Goal: Task Accomplishment & Management: Manage account settings

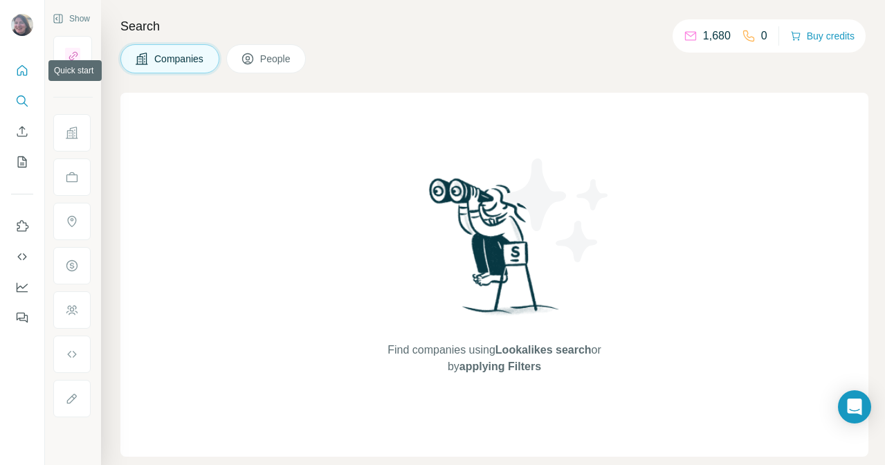
click at [19, 71] on icon "Quick start" at bounding box center [22, 71] width 14 height 14
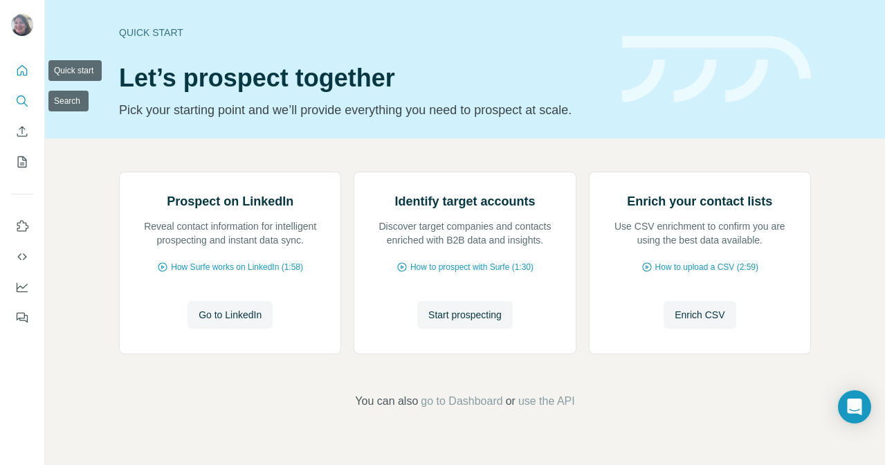
click at [23, 102] on icon "Search" at bounding box center [22, 101] width 14 height 14
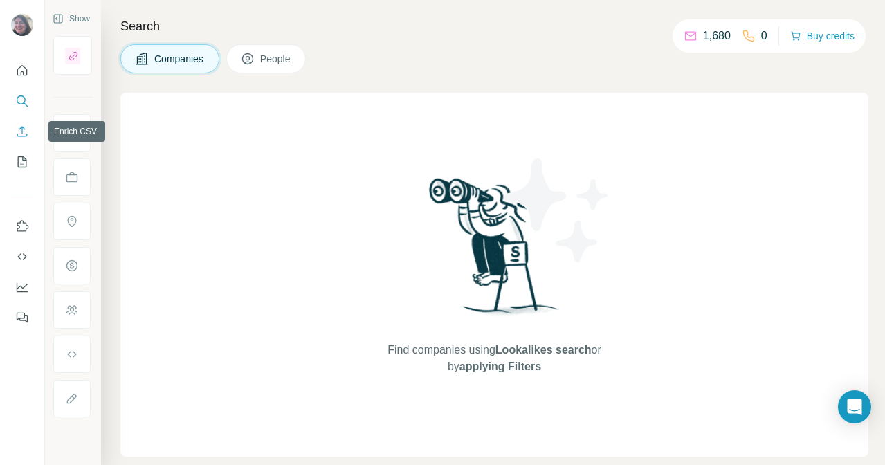
click at [19, 129] on icon "Enrich CSV" at bounding box center [22, 131] width 10 height 10
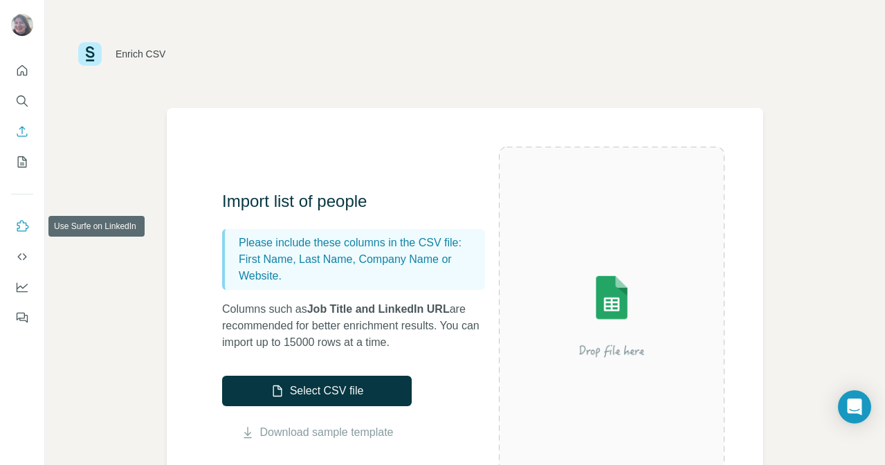
click at [17, 224] on icon "Use Surfe on LinkedIn" at bounding box center [23, 225] width 12 height 11
click at [16, 64] on icon "Quick start" at bounding box center [22, 71] width 14 height 14
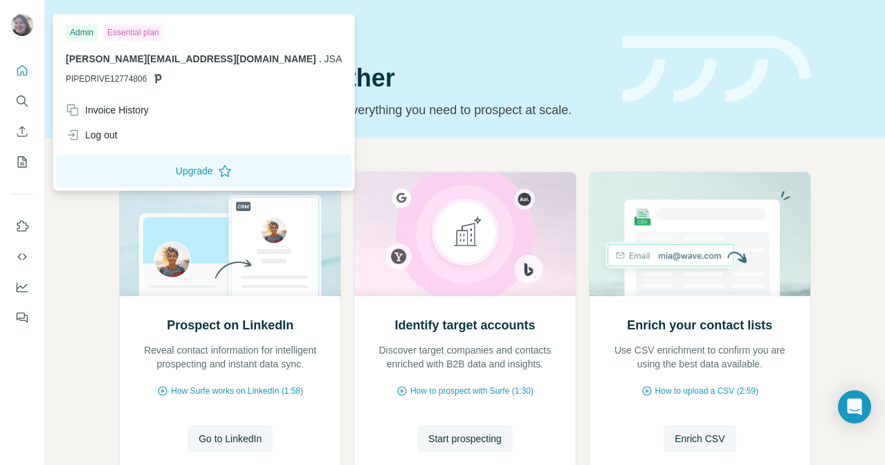
click at [28, 28] on img at bounding box center [22, 25] width 22 height 22
click at [23, 286] on icon "Dashboard" at bounding box center [22, 287] width 14 height 14
drag, startPoint x: 74, startPoint y: 60, endPoint x: 139, endPoint y: 61, distance: 65.1
click at [139, 61] on span "[PERSON_NAME][EMAIL_ADDRESS][DOMAIN_NAME]" at bounding box center [191, 58] width 251 height 11
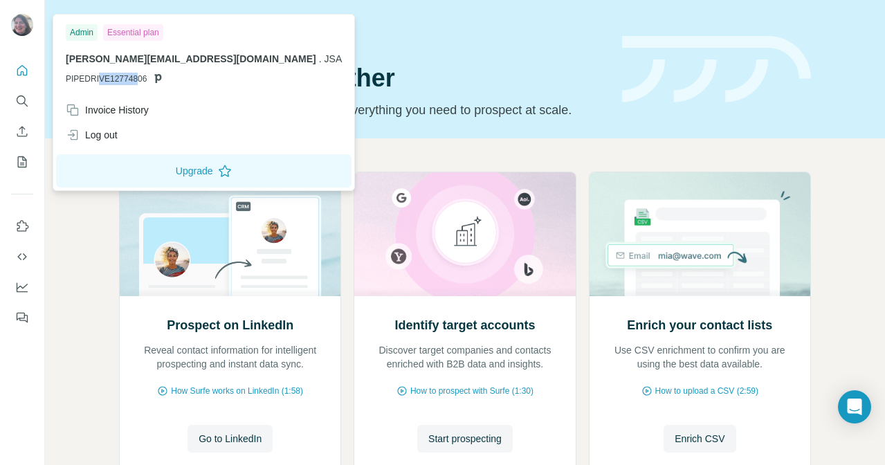
drag, startPoint x: 97, startPoint y: 82, endPoint x: 152, endPoint y: 82, distance: 54.7
click at [152, 82] on p "PIPEDRIVE12774806" at bounding box center [204, 79] width 276 height 12
click at [152, 82] on icon at bounding box center [157, 78] width 11 height 11
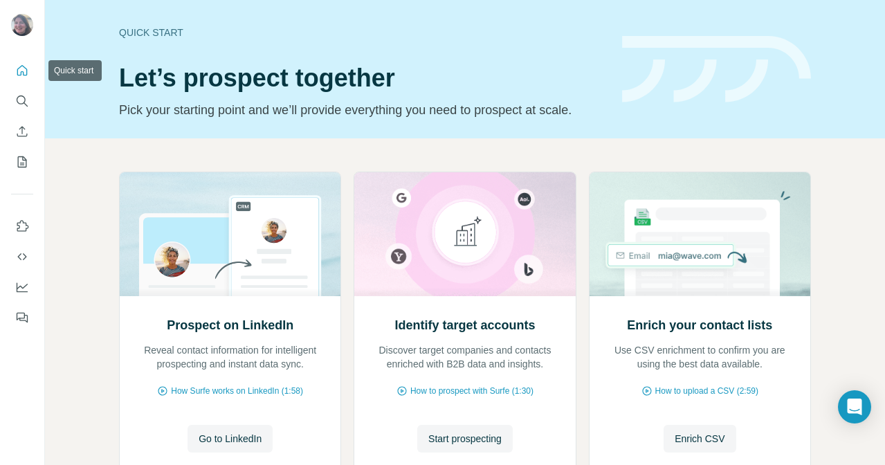
click at [23, 68] on icon "Quick start" at bounding box center [22, 71] width 14 height 14
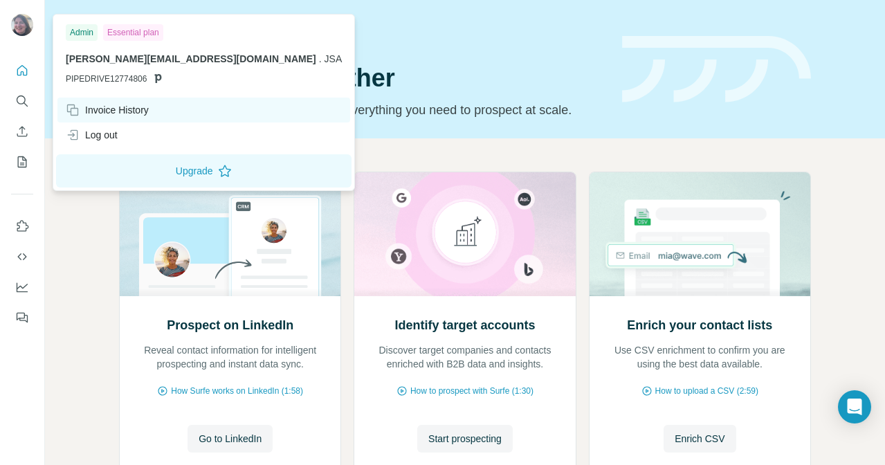
click at [107, 110] on div "Invoice History" at bounding box center [107, 110] width 83 height 14
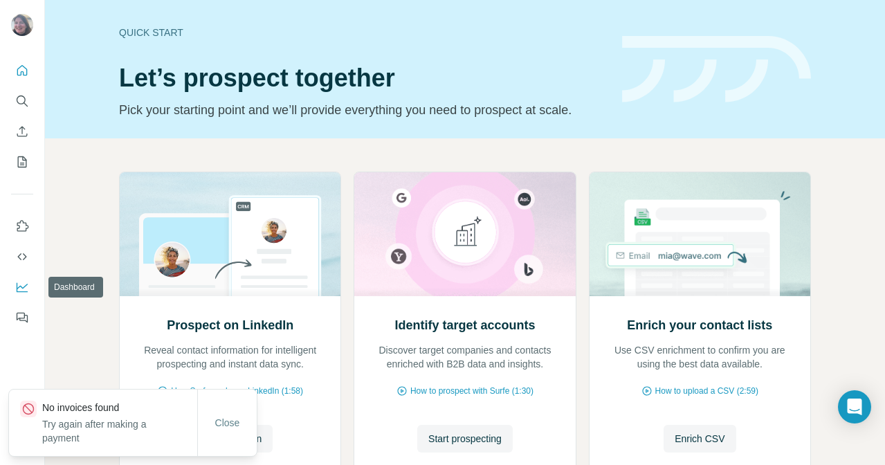
click at [22, 284] on icon "Dashboard" at bounding box center [22, 287] width 14 height 14
